Goal: Go to known website: Access a specific website the user already knows

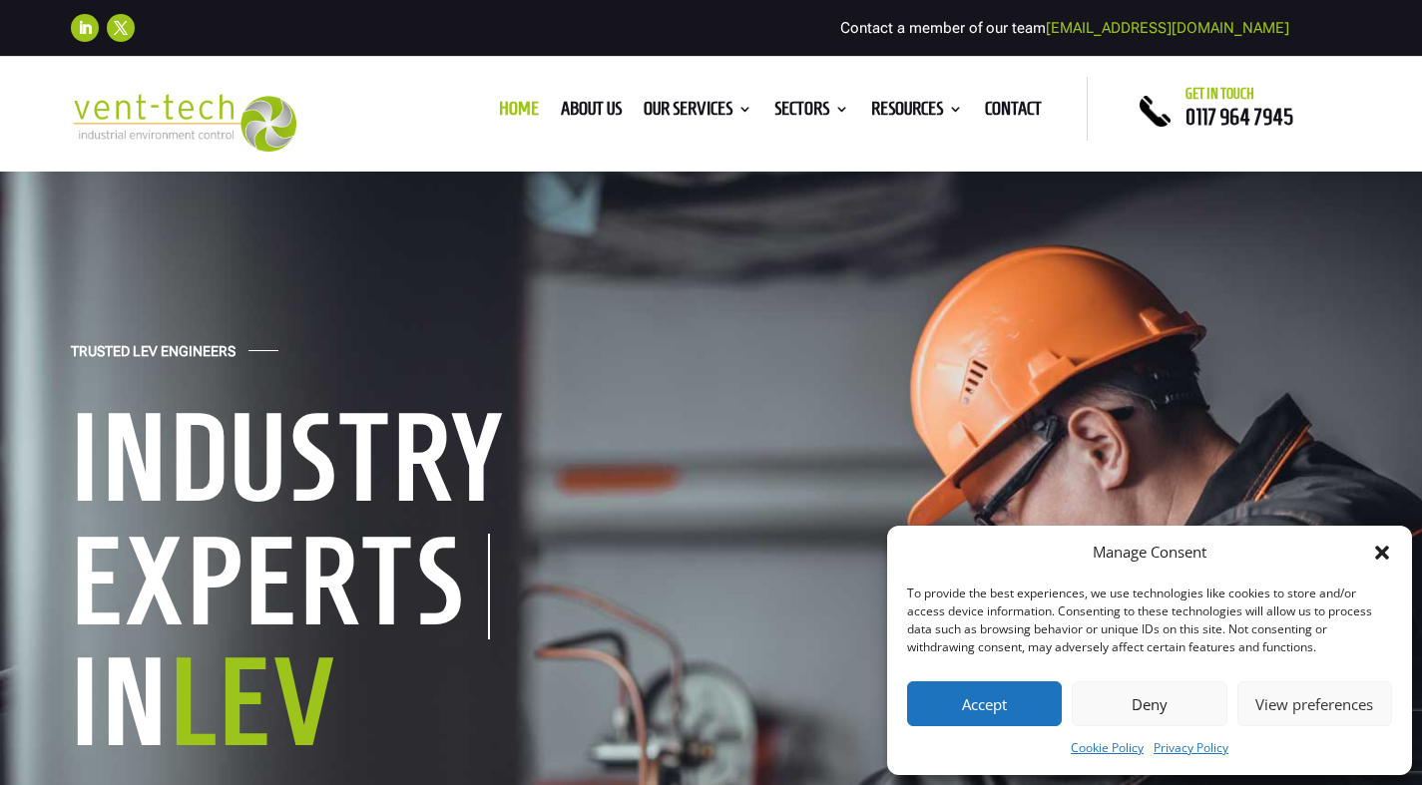
click at [468, 298] on div "Trusted LEV Engineers Industry Experts In LEV With over two decades of experien…" at bounding box center [711, 673] width 1422 height 1007
click at [437, 432] on h1 "Industry" at bounding box center [380, 463] width 619 height 136
click at [496, 386] on div "Trusted LEV Engineers Industry Experts In LEV With over two decades of experien…" at bounding box center [711, 673] width 1280 height 668
click at [483, 247] on div "Trusted LEV Engineers Industry Experts In LEV With over two decades of experien…" at bounding box center [711, 673] width 1422 height 1007
click at [712, 465] on div "Trusted LEV Engineers Industry Experts In LEV With over two decades of experien…" at bounding box center [711, 673] width 1280 height 668
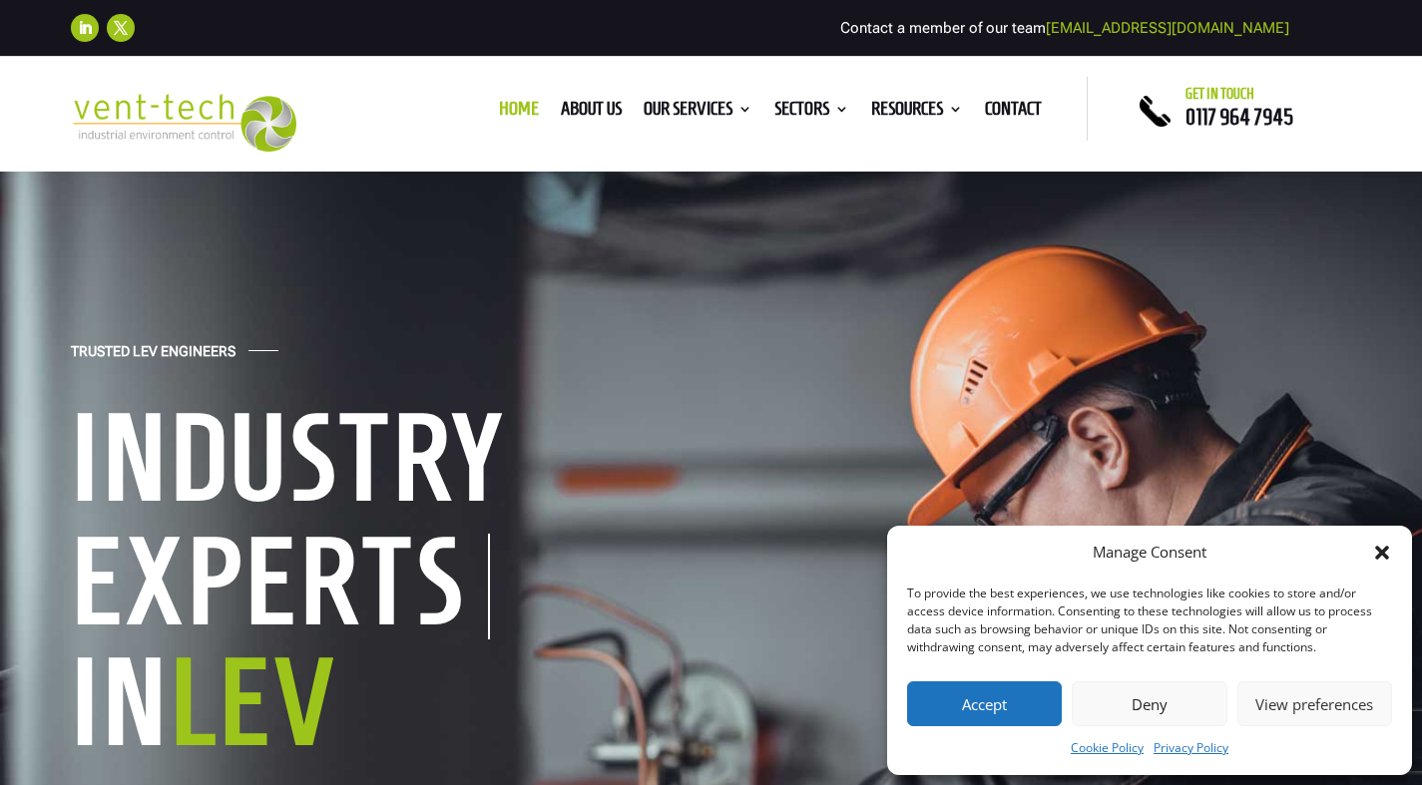
scroll to position [687, 0]
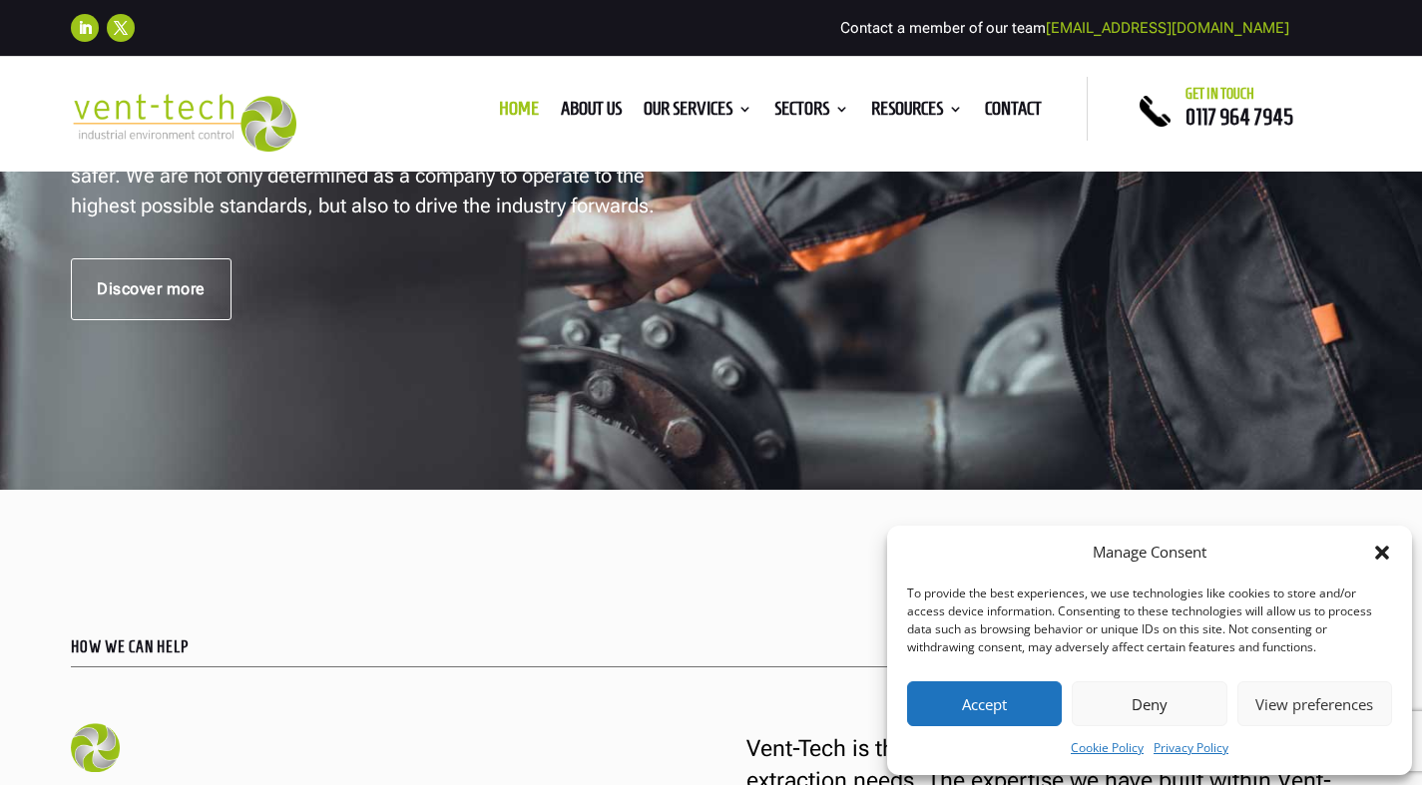
click at [1000, 320] on div "Discover more" at bounding box center [711, 289] width 1280 height 62
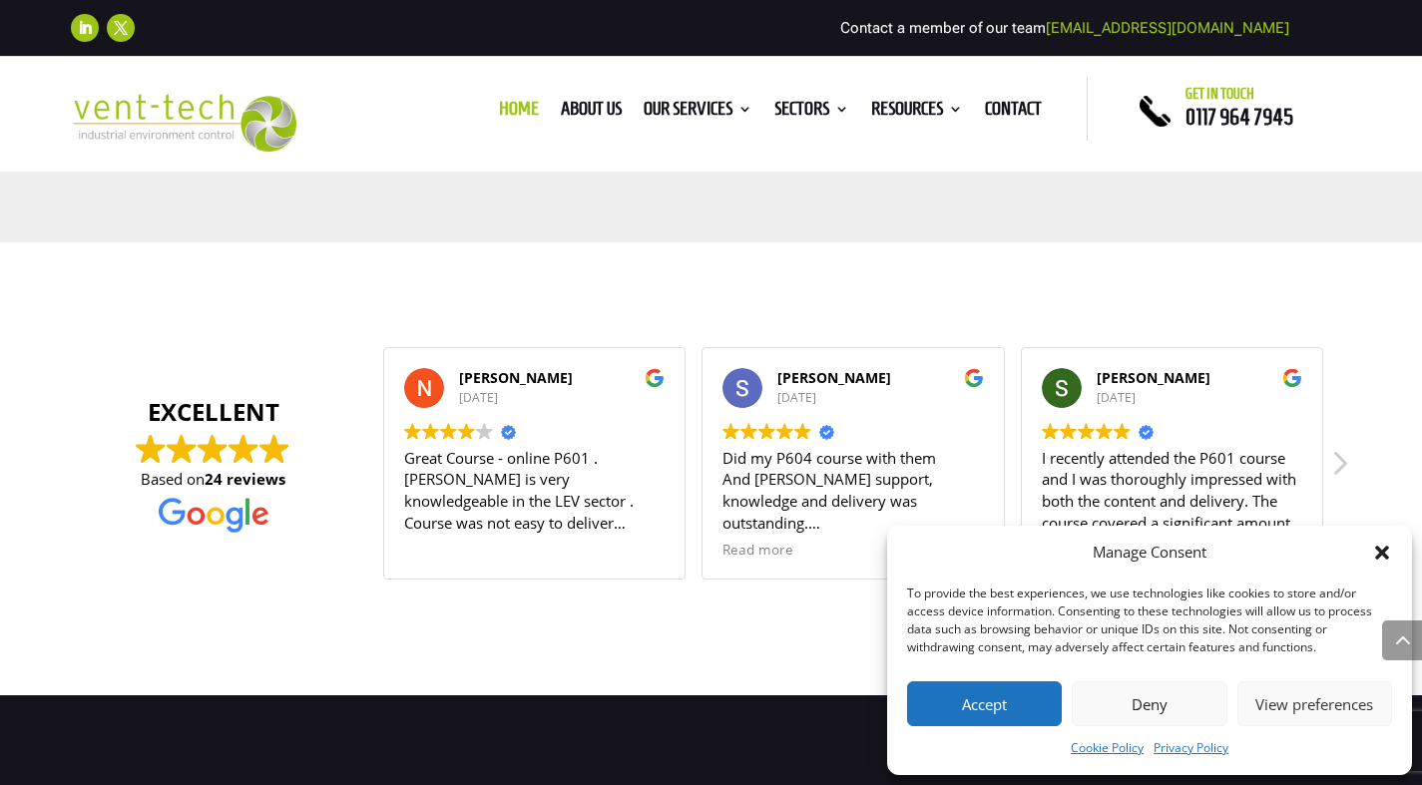
scroll to position [2483, 0]
